Goal: Task Accomplishment & Management: Complete application form

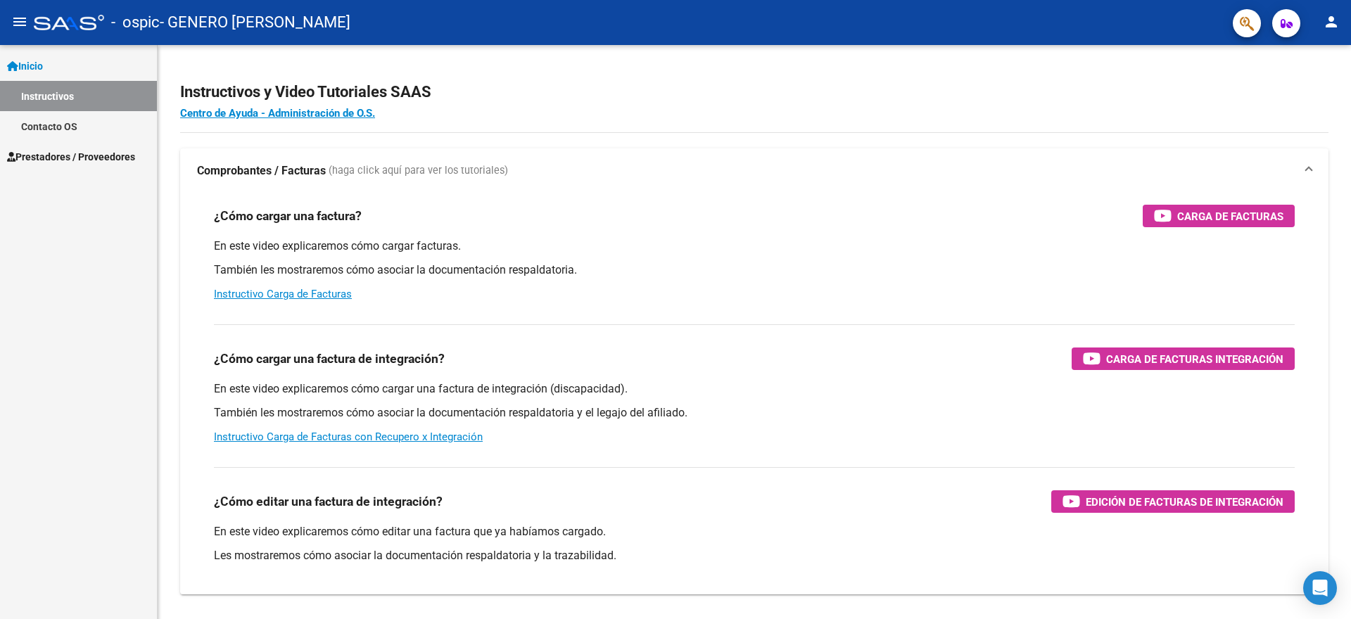
click at [96, 158] on span "Prestadores / Proveedores" at bounding box center [71, 156] width 128 height 15
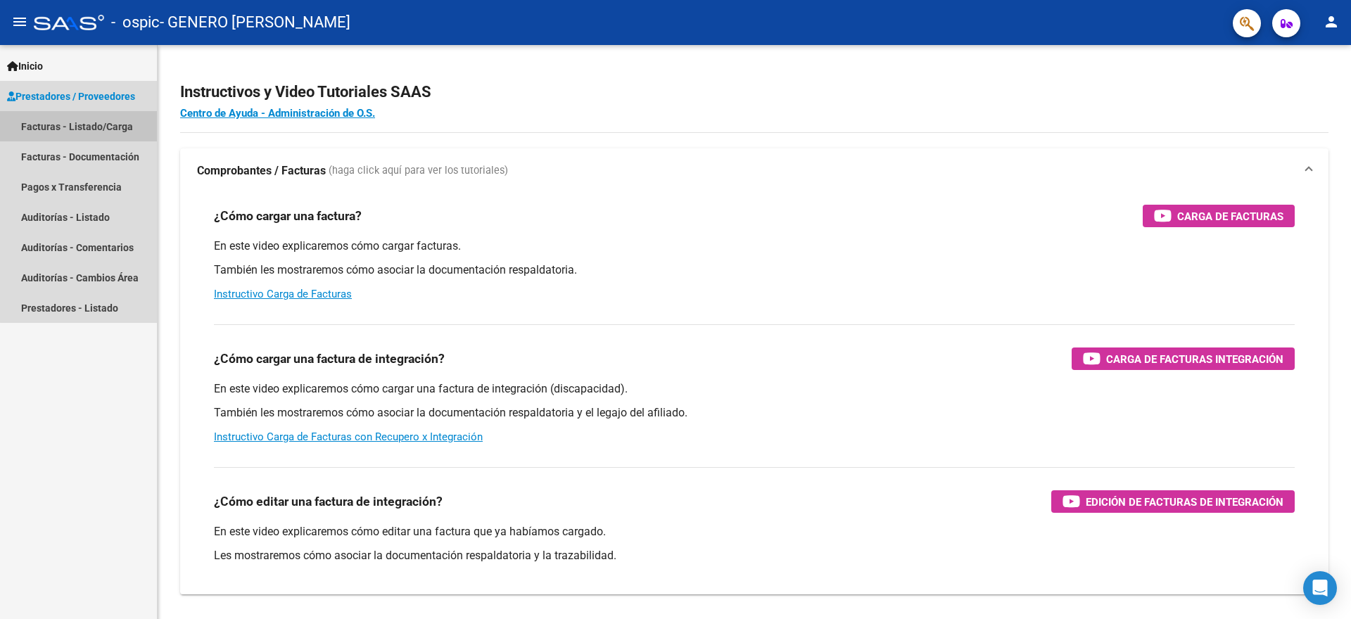
click at [102, 131] on link "Facturas - Listado/Carga" at bounding box center [78, 126] width 157 height 30
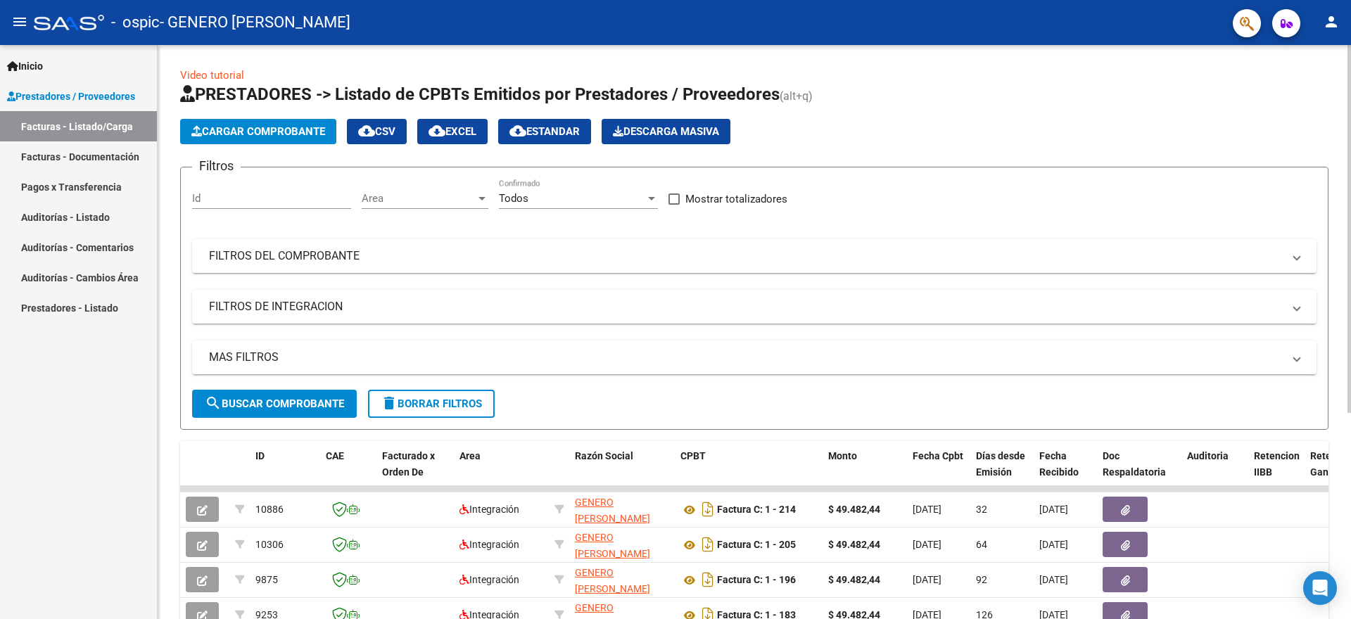
click at [281, 131] on span "Cargar Comprobante" at bounding box center [258, 131] width 134 height 13
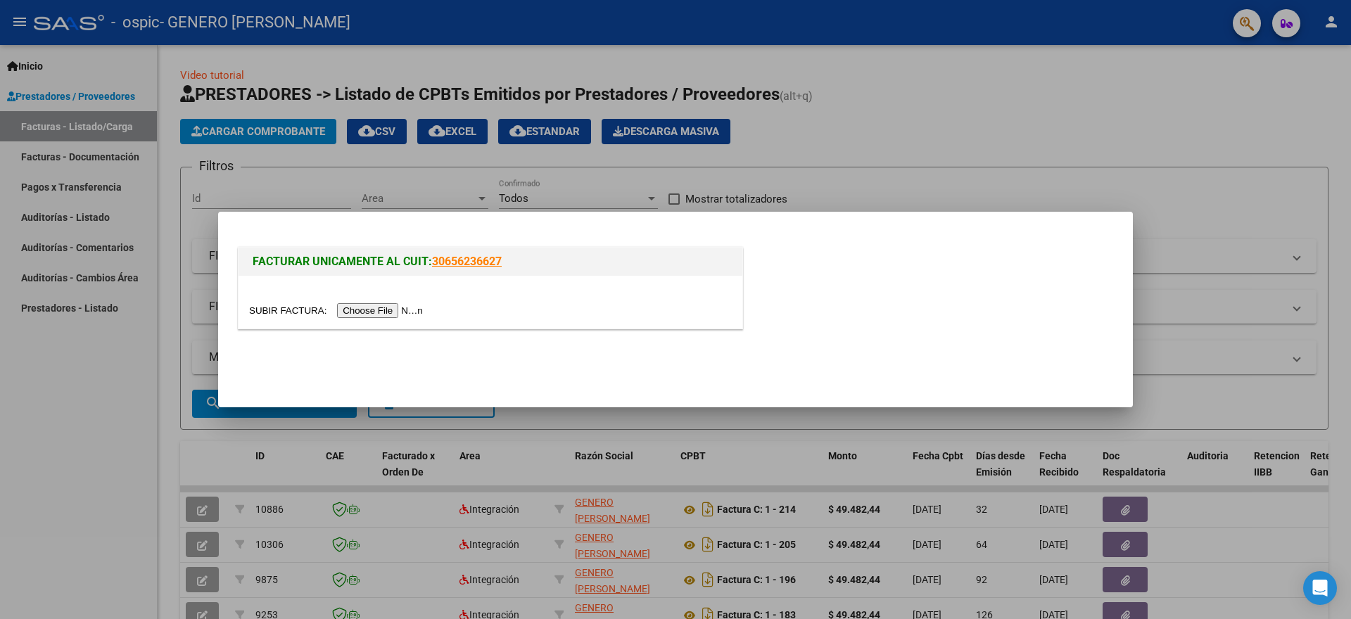
click at [397, 310] on input "file" at bounding box center [338, 310] width 178 height 15
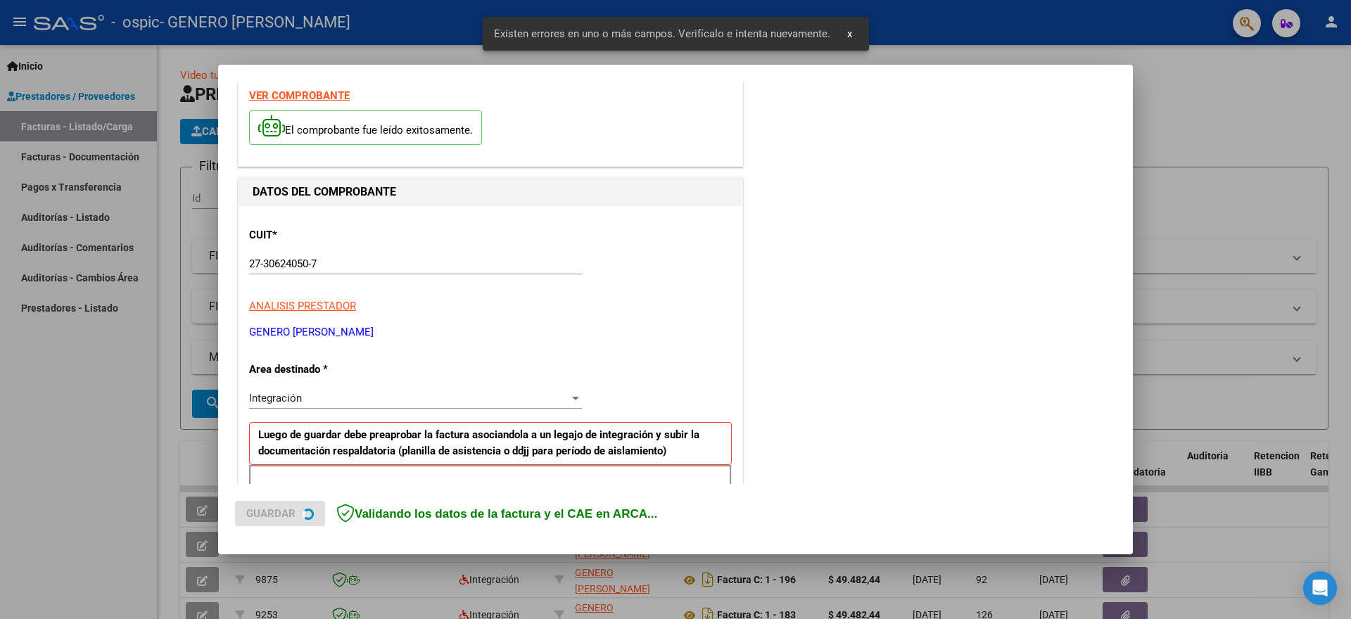
scroll to position [262, 0]
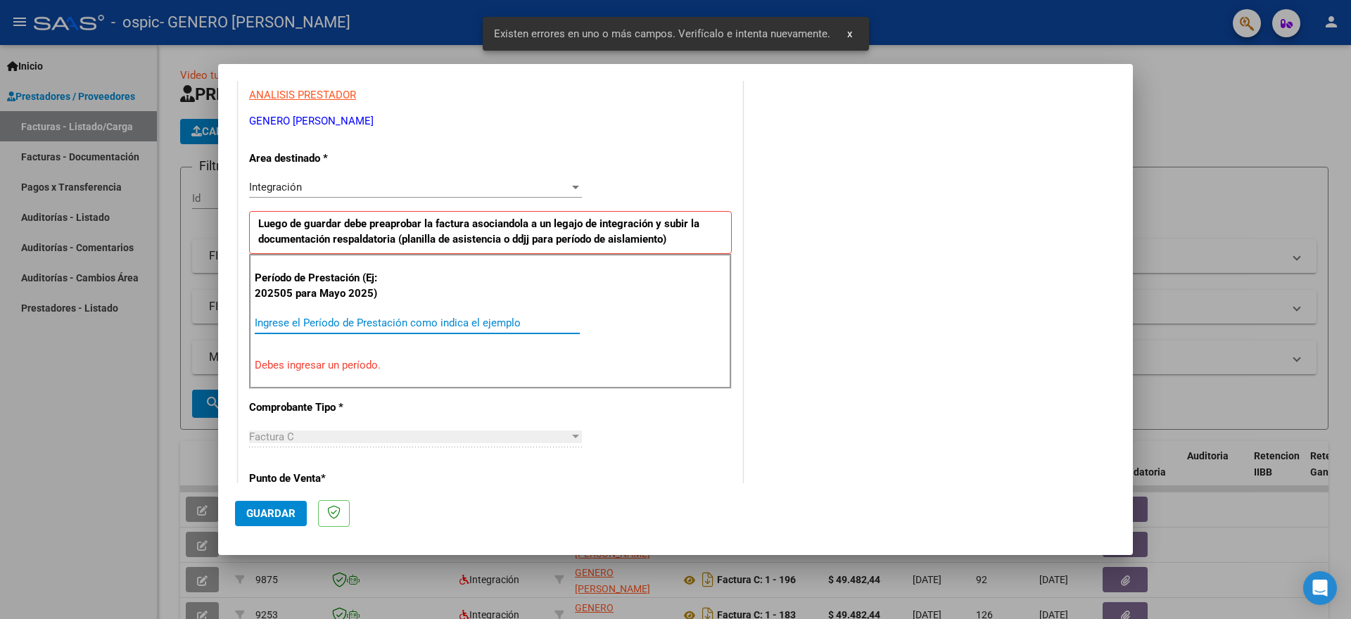
click at [476, 322] on input "Ingrese el Período de Prestación como indica el ejemplo" at bounding box center [417, 323] width 325 height 13
click at [448, 324] on input "Ingrese el Período de Prestación como indica el ejemplo" at bounding box center [417, 323] width 325 height 13
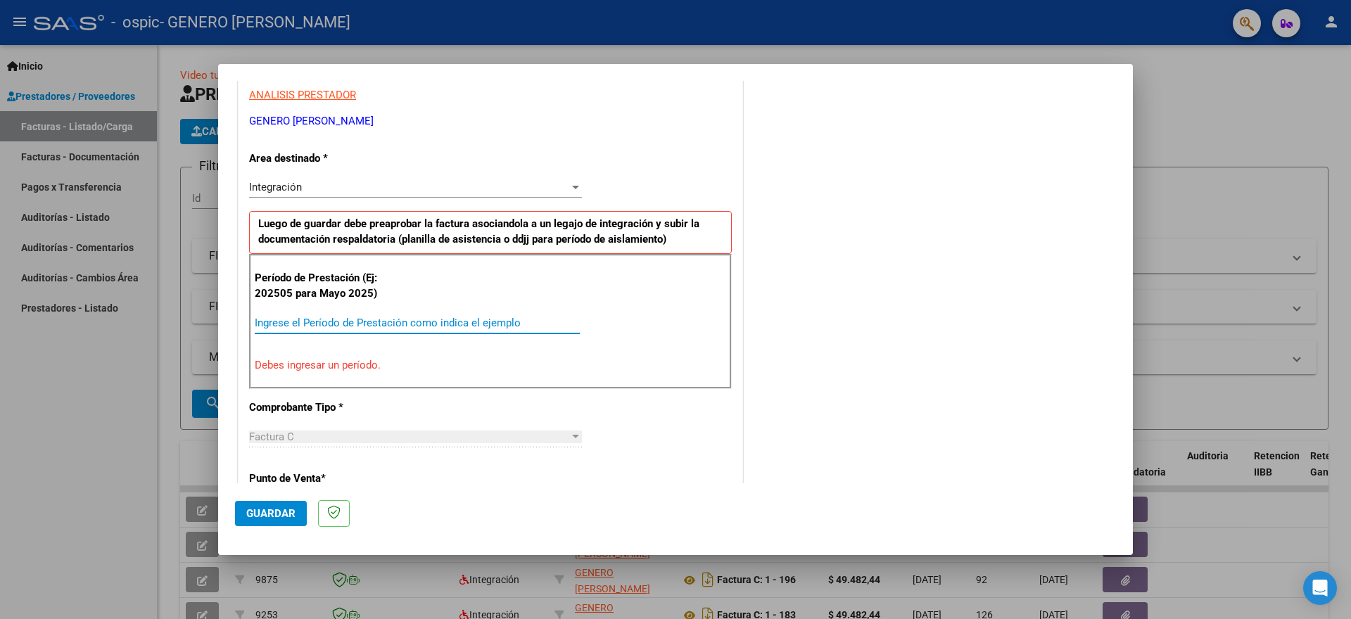
click at [629, 312] on div "Período de Prestación (Ej: 202505 para [DATE]) Ingrese el Período de Prestación…" at bounding box center [490, 321] width 483 height 135
click at [395, 328] on input "Ingrese el Período de Prestación como indica el ejemplo" at bounding box center [417, 323] width 325 height 13
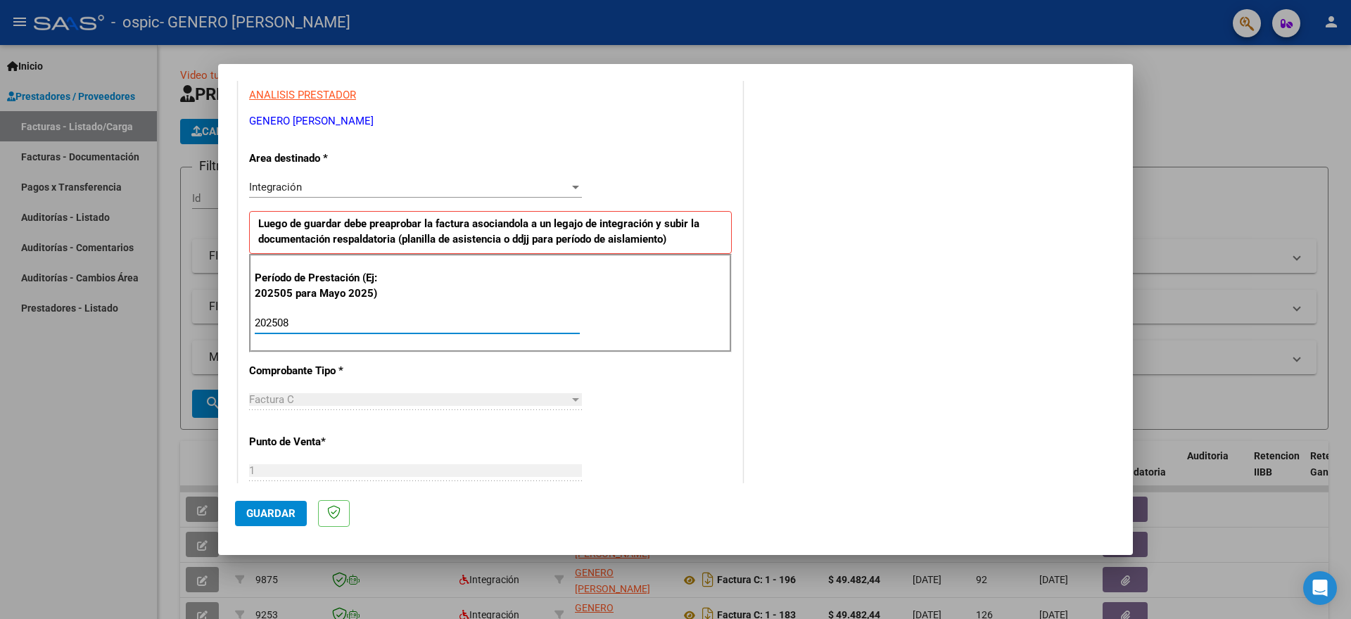
type input "202508"
click at [737, 388] on div "DATOS DEL COMPROBANTE CUIT * 27-30624050-7 Ingresar CUIT ANALISIS PRESTADOR GEN…" at bounding box center [490, 510] width 511 height 1088
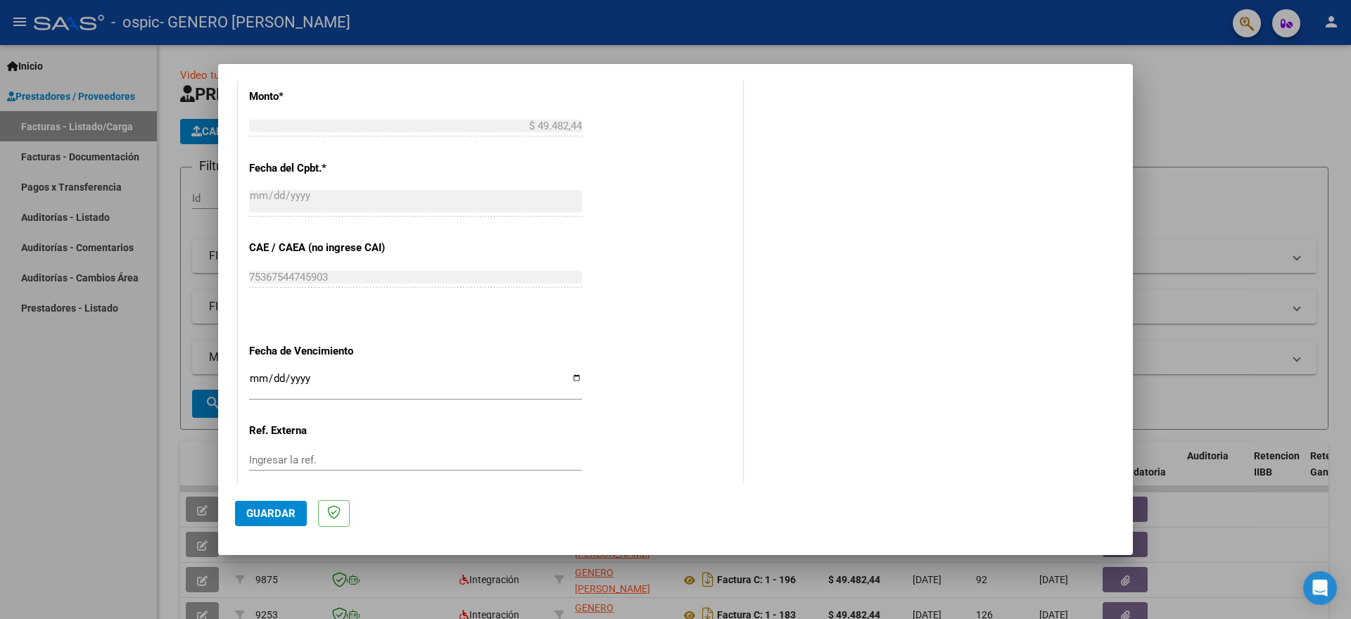
scroll to position [748, 0]
click at [280, 516] on span "Guardar" at bounding box center [270, 513] width 49 height 13
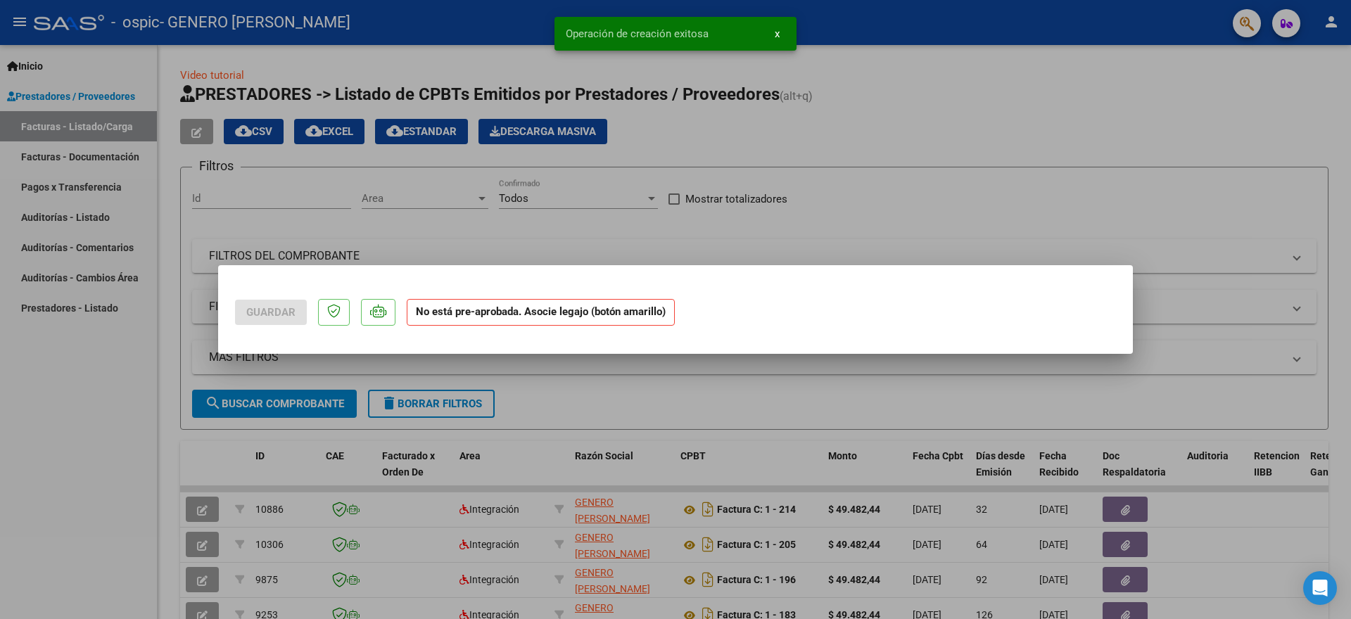
scroll to position [0, 0]
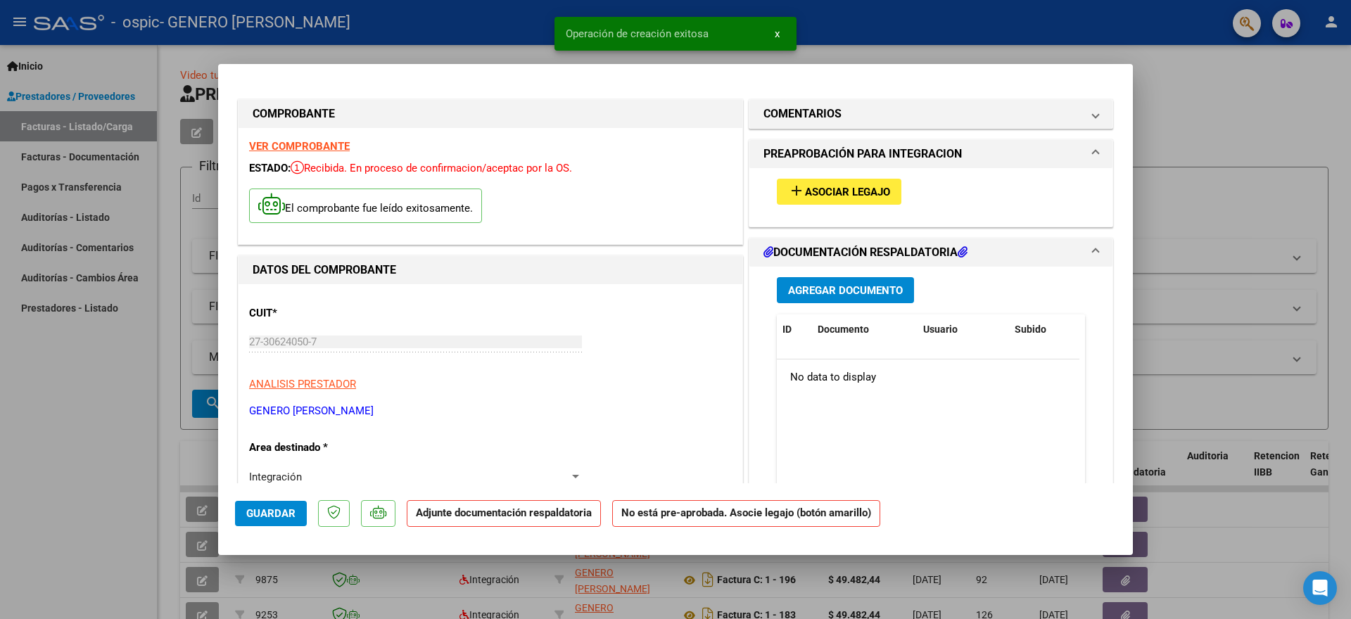
click at [868, 191] on span "Asociar Legajo" at bounding box center [847, 192] width 85 height 13
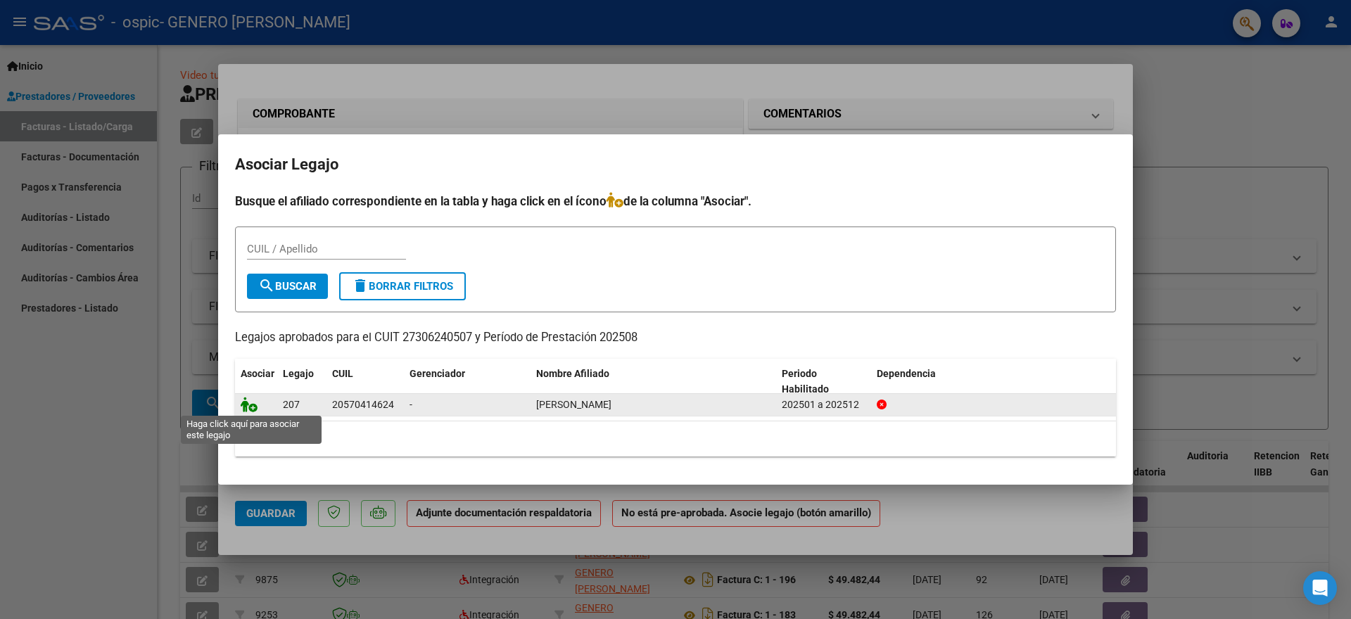
click at [248, 402] on icon at bounding box center [249, 404] width 17 height 15
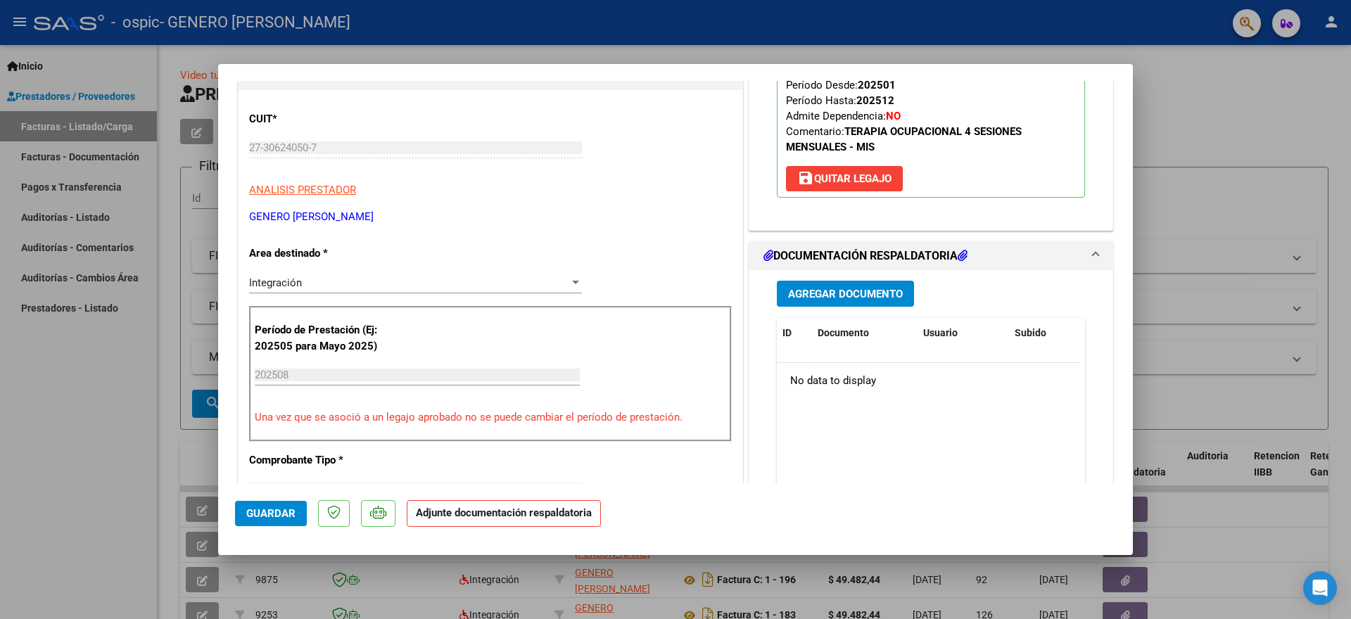
scroll to position [211, 0]
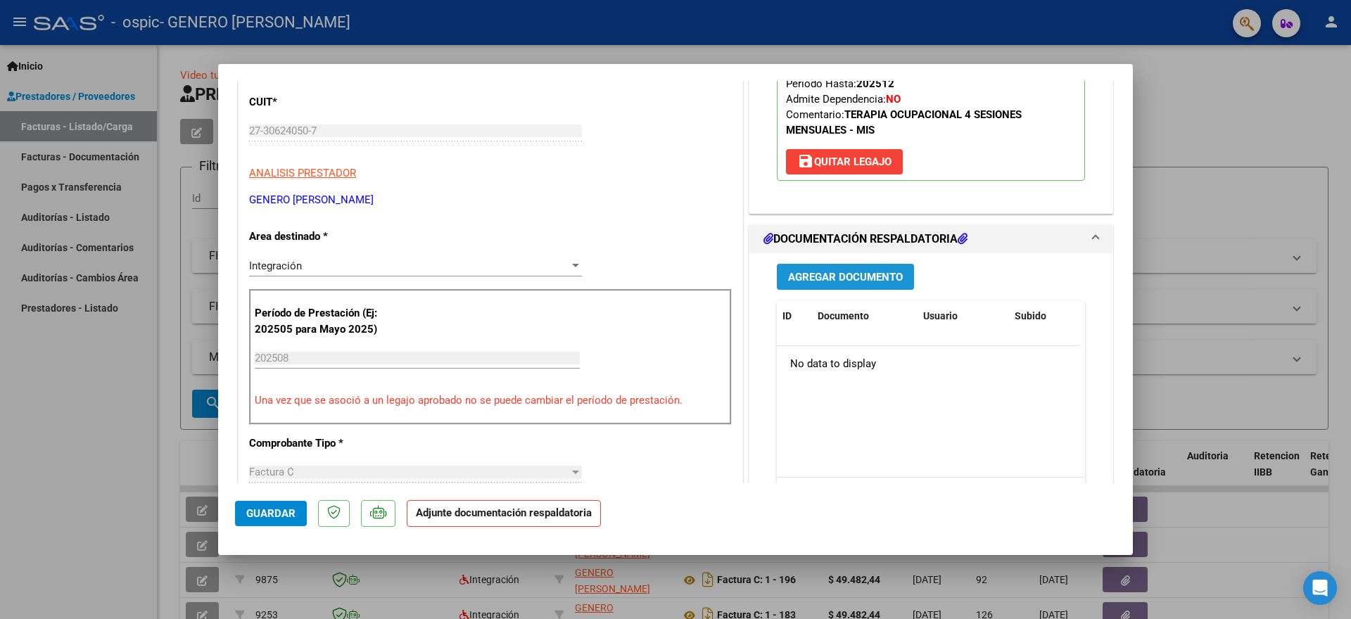
click at [839, 277] on span "Agregar Documento" at bounding box center [845, 277] width 115 height 13
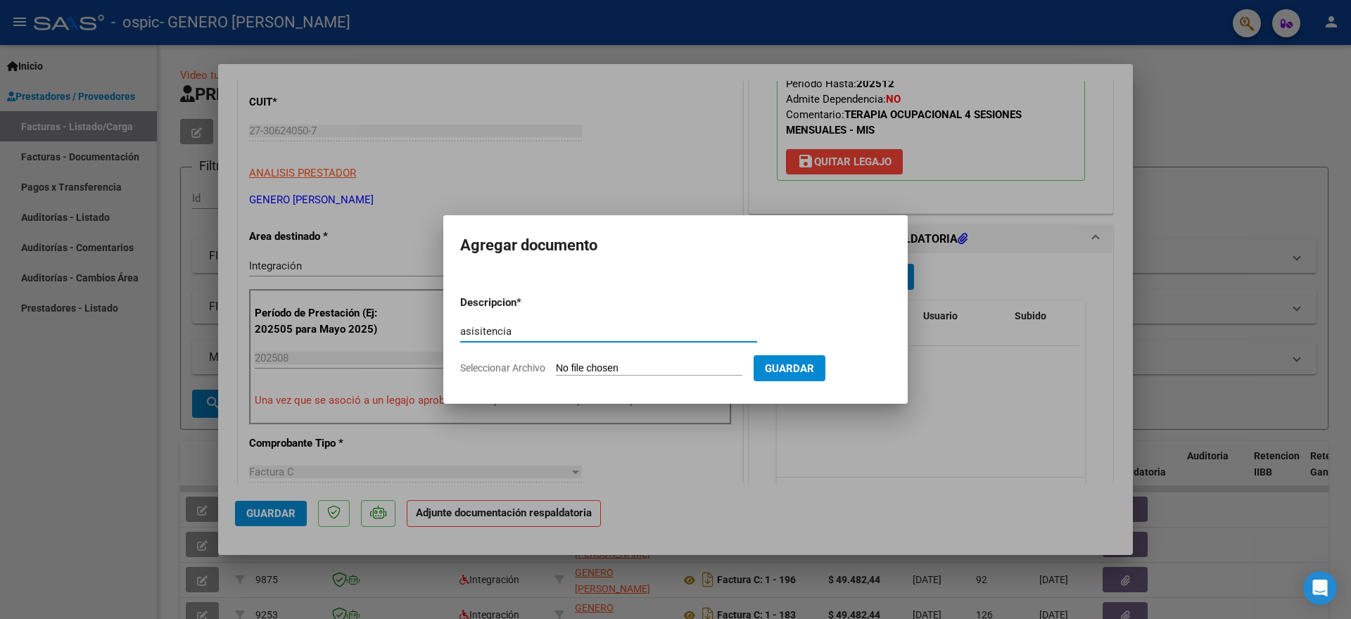
click at [483, 331] on input "asisitencia" at bounding box center [608, 331] width 297 height 13
type input "asistencia"
click at [705, 367] on input "Seleccionar Archivo" at bounding box center [649, 368] width 186 height 13
type input "C:\fakepath\as [PERSON_NAME].pdf"
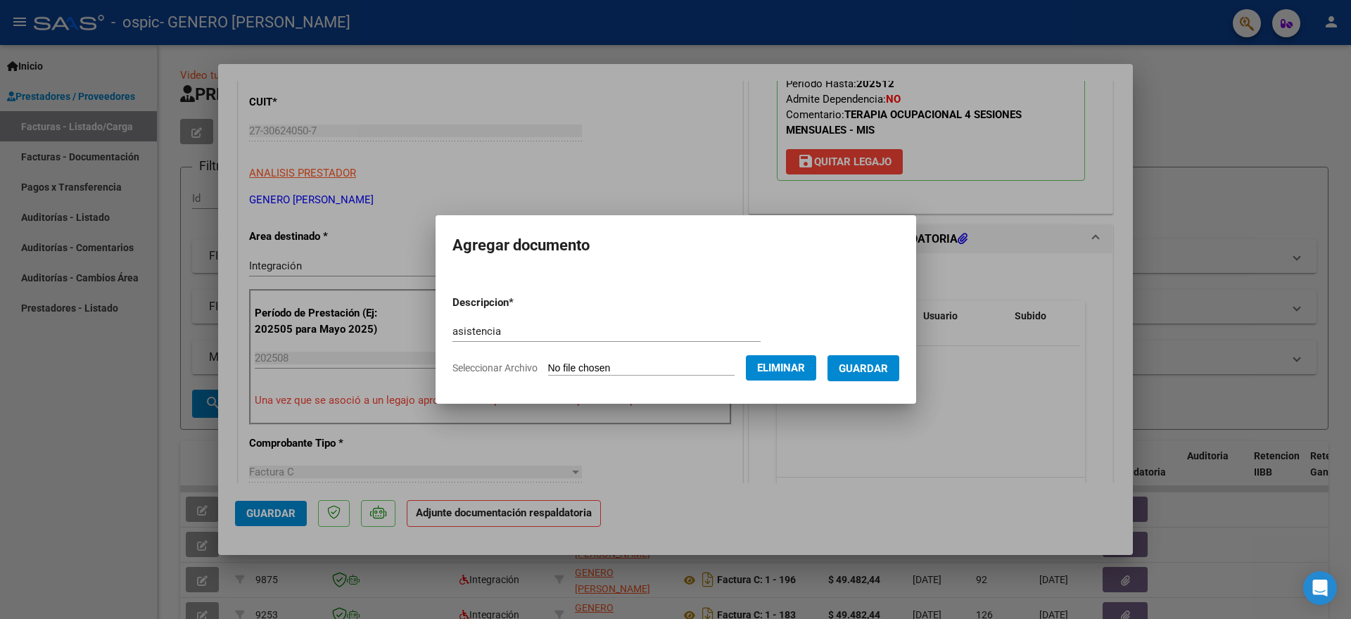
click at [847, 371] on button "Guardar" at bounding box center [863, 368] width 72 height 26
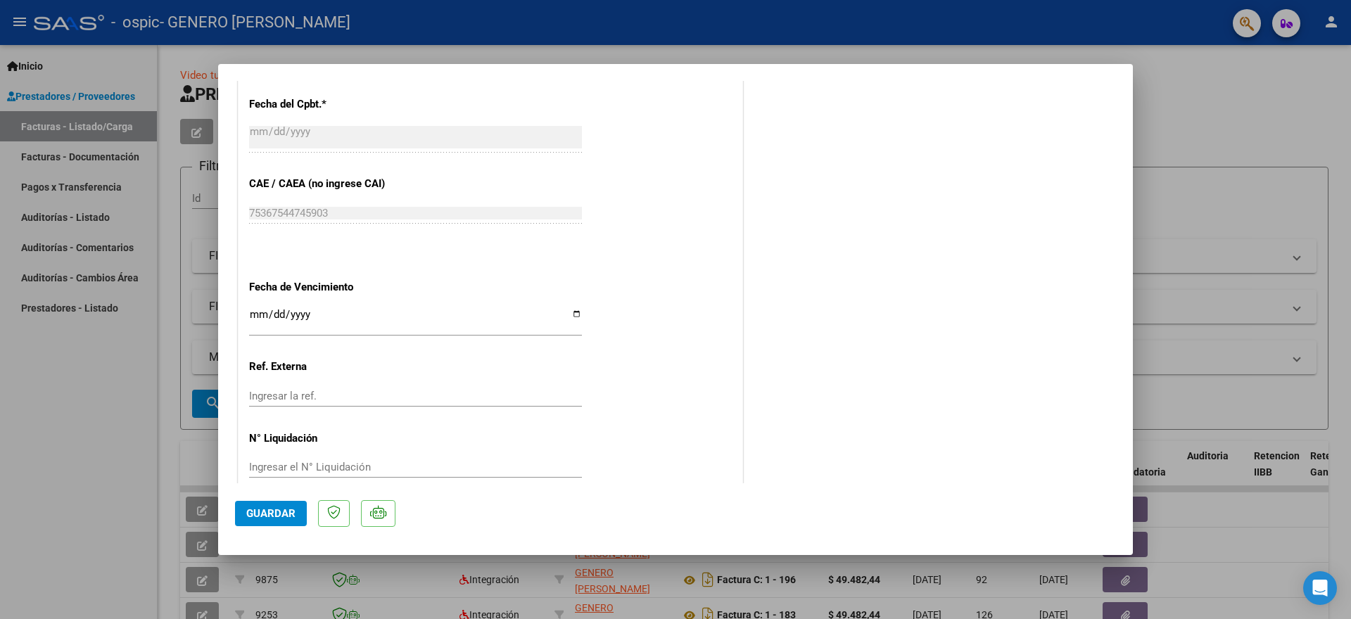
scroll to position [839, 0]
click at [295, 513] on button "Guardar" at bounding box center [271, 513] width 72 height 25
click at [1228, 108] on div at bounding box center [675, 309] width 1351 height 619
type input "$ 0,00"
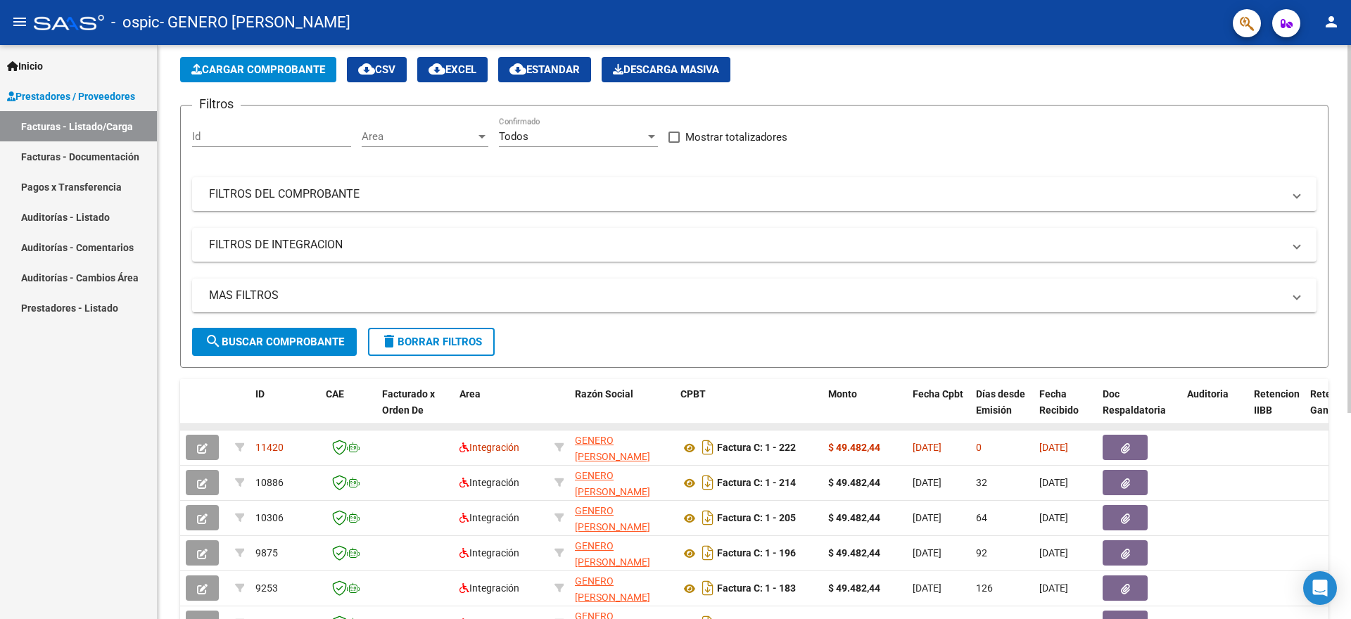
scroll to position [0, 0]
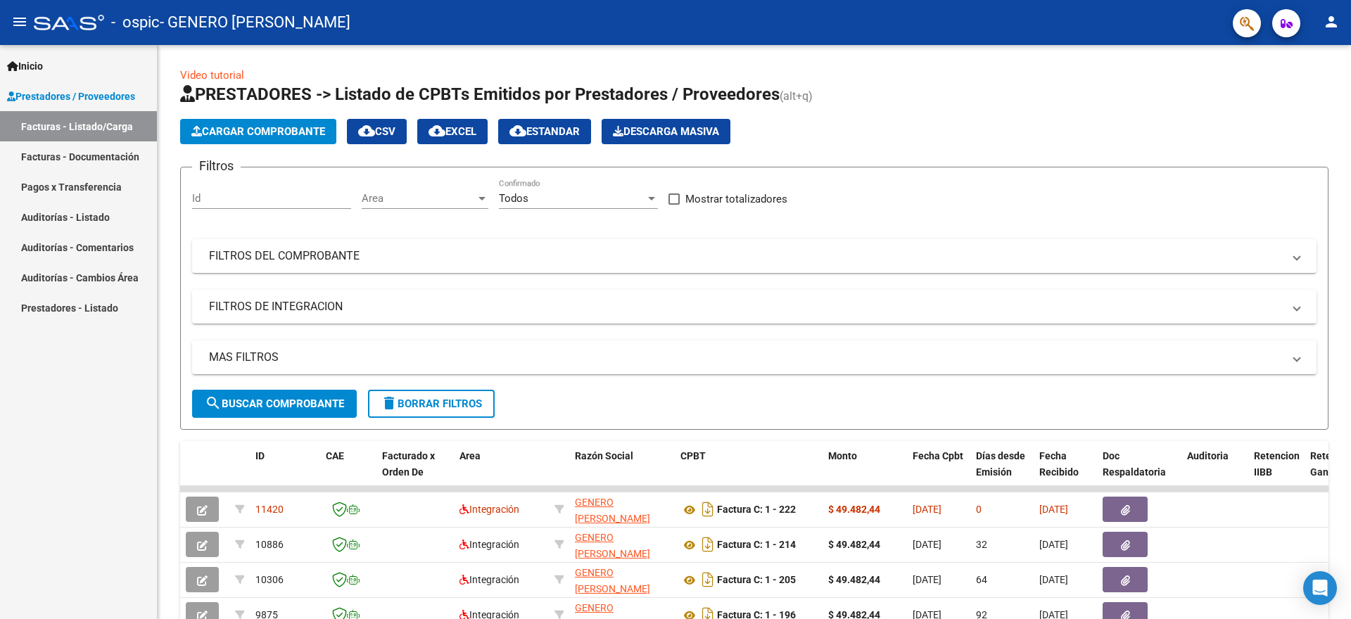
click at [1330, 24] on mat-icon "person" at bounding box center [1331, 21] width 17 height 17
click at [1306, 87] on button "exit_to_app Salir" at bounding box center [1302, 93] width 86 height 34
